Goal: Task Accomplishment & Management: Complete application form

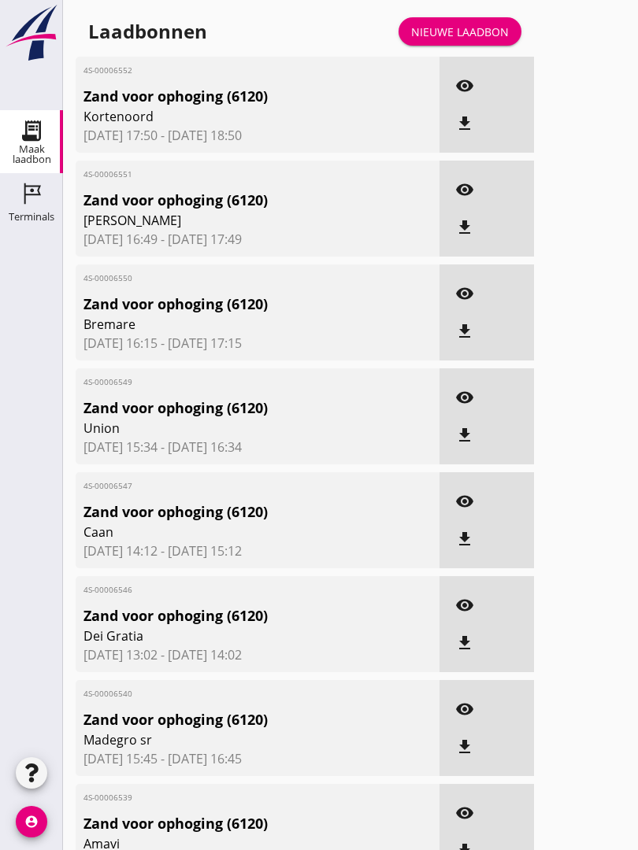
click at [479, 40] on div "Nieuwe laadbon" at bounding box center [460, 32] width 98 height 17
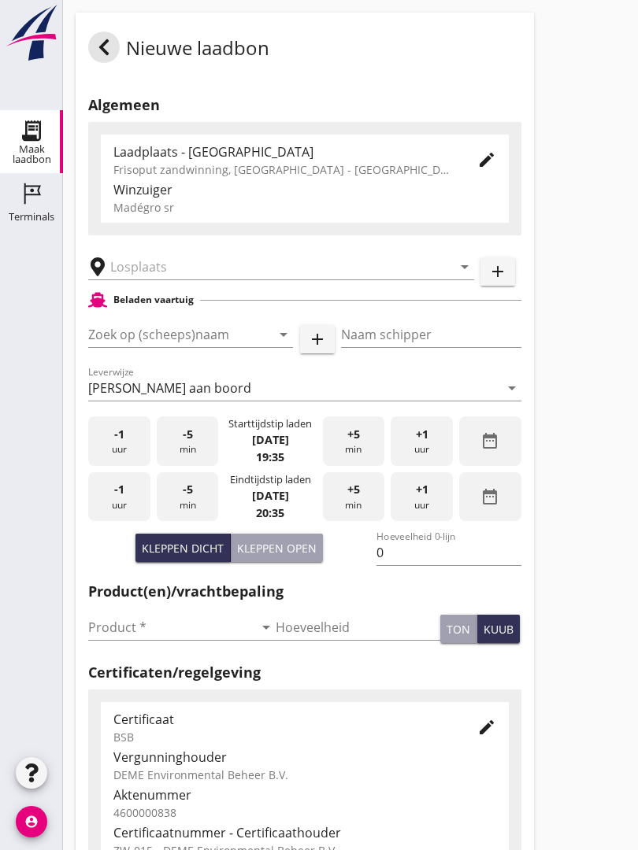
click at [209, 271] on input "text" at bounding box center [270, 266] width 320 height 25
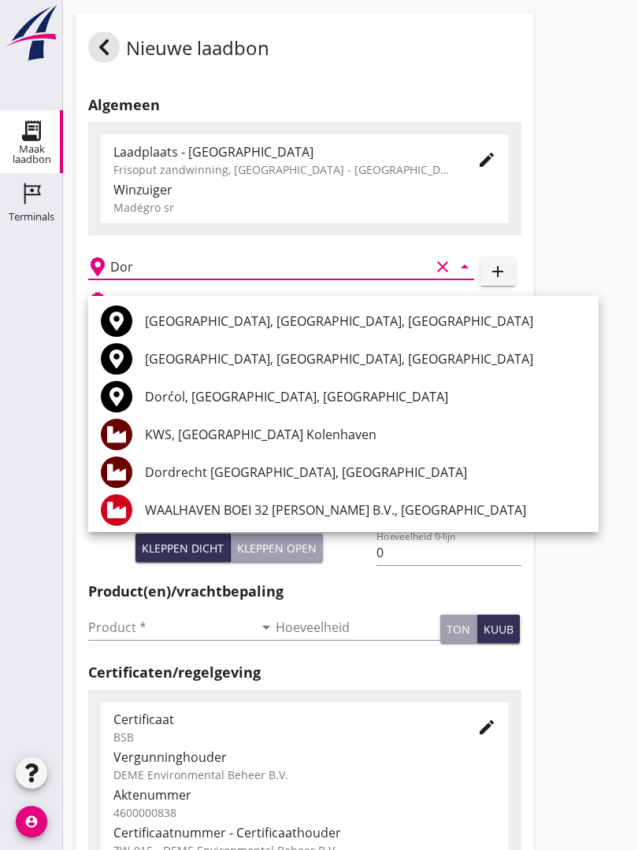
click at [275, 312] on div "[GEOGRAPHIC_DATA], [GEOGRAPHIC_DATA], [GEOGRAPHIC_DATA]" at bounding box center [365, 321] width 441 height 19
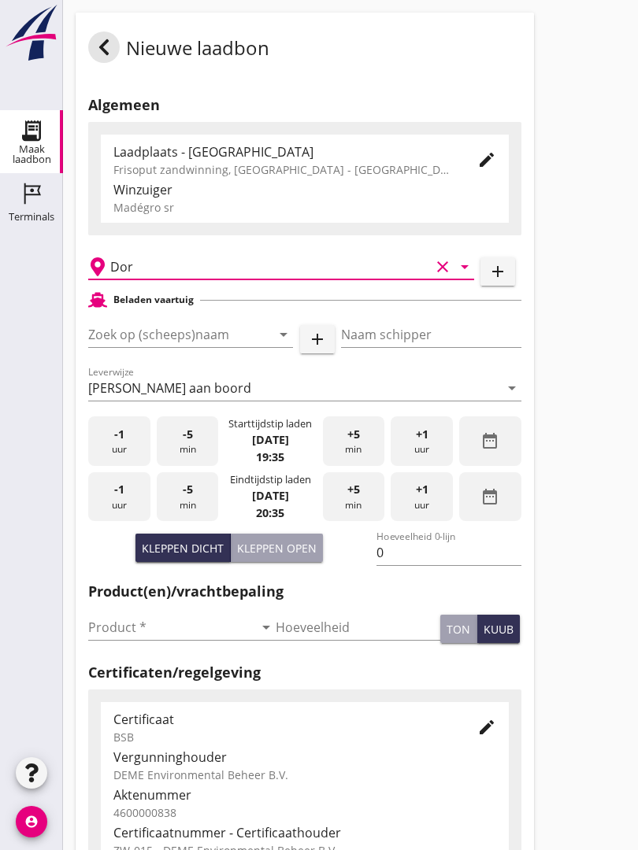
type input "[GEOGRAPHIC_DATA], [GEOGRAPHIC_DATA], [GEOGRAPHIC_DATA]"
click at [222, 347] on input "Zoek op (scheeps)naam" at bounding box center [168, 334] width 161 height 25
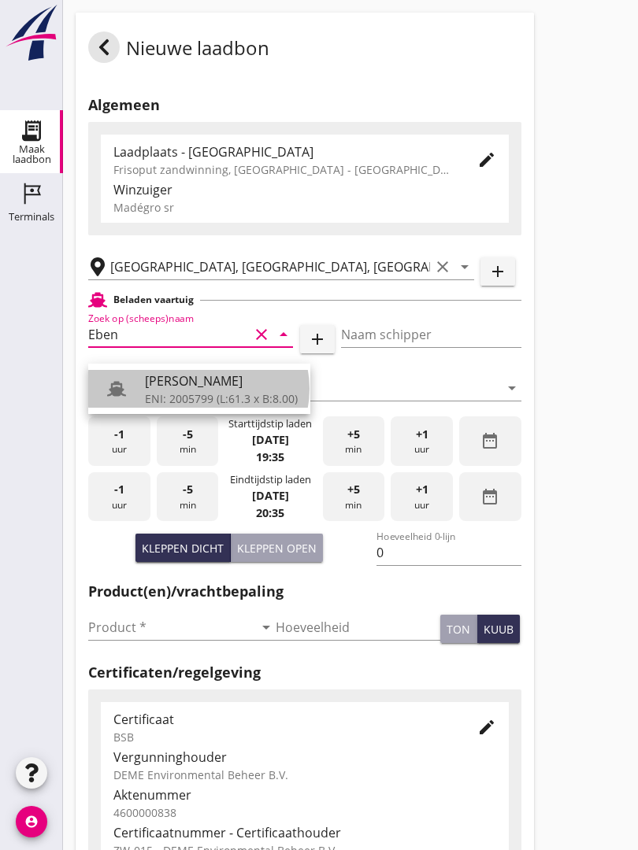
click at [218, 389] on div "[PERSON_NAME]" at bounding box center [221, 381] width 153 height 19
type input "[PERSON_NAME]"
type input "440"
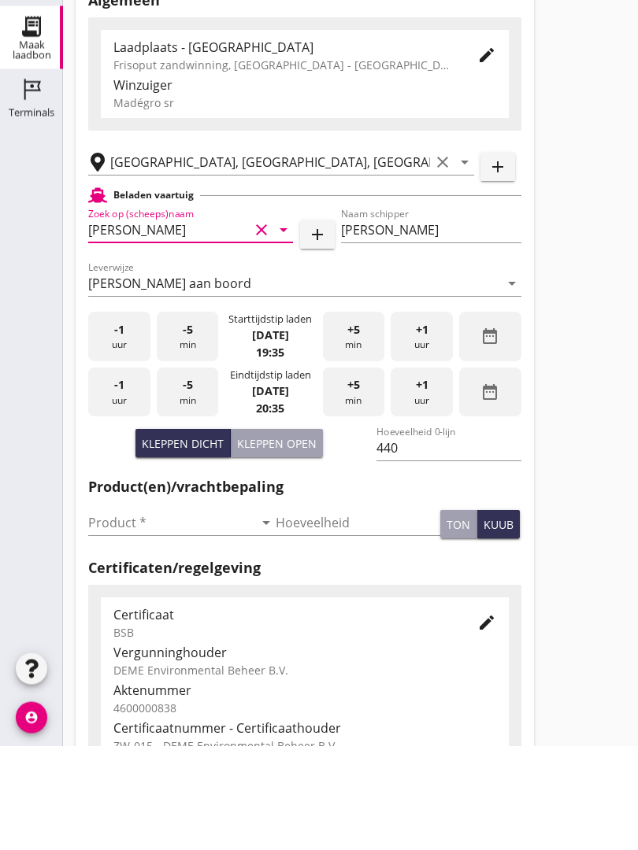
click at [122, 615] on input "Product *" at bounding box center [170, 627] width 165 height 25
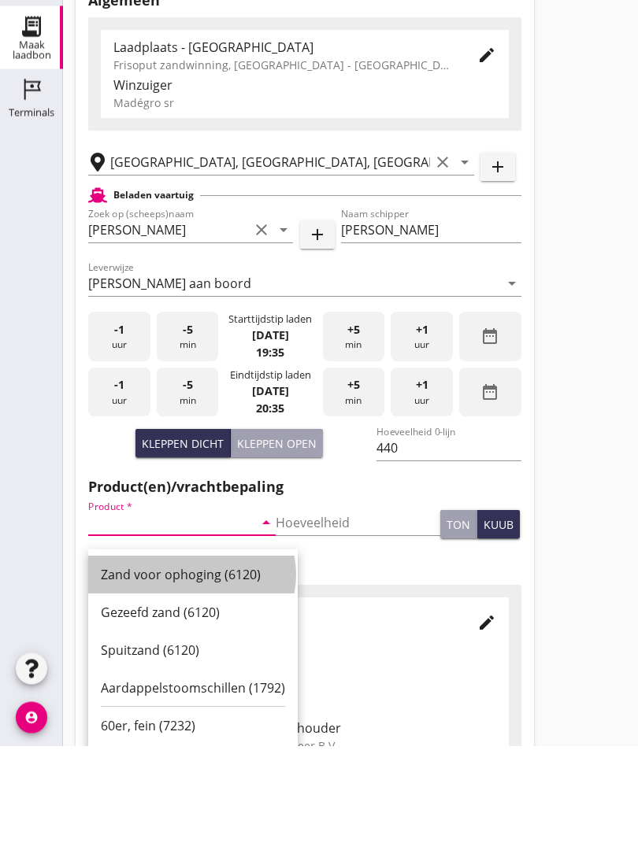
click at [201, 660] on div "Zand voor ophoging (6120)" at bounding box center [193, 679] width 184 height 38
type input "Zand voor ophoging (6120)"
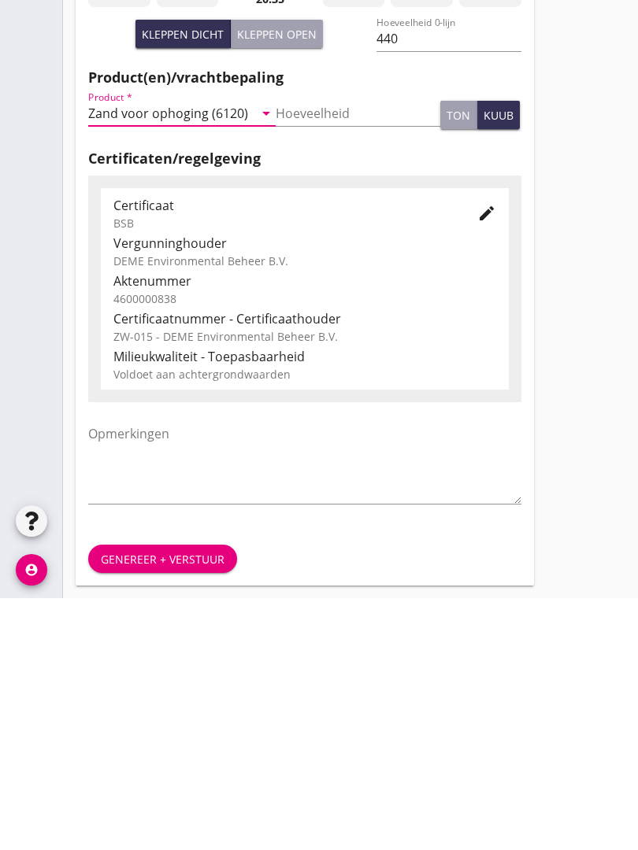
scroll to position [275, 0]
click at [185, 803] on div "Genereer + verstuur" at bounding box center [163, 811] width 124 height 17
